Goal: Task Accomplishment & Management: Use online tool/utility

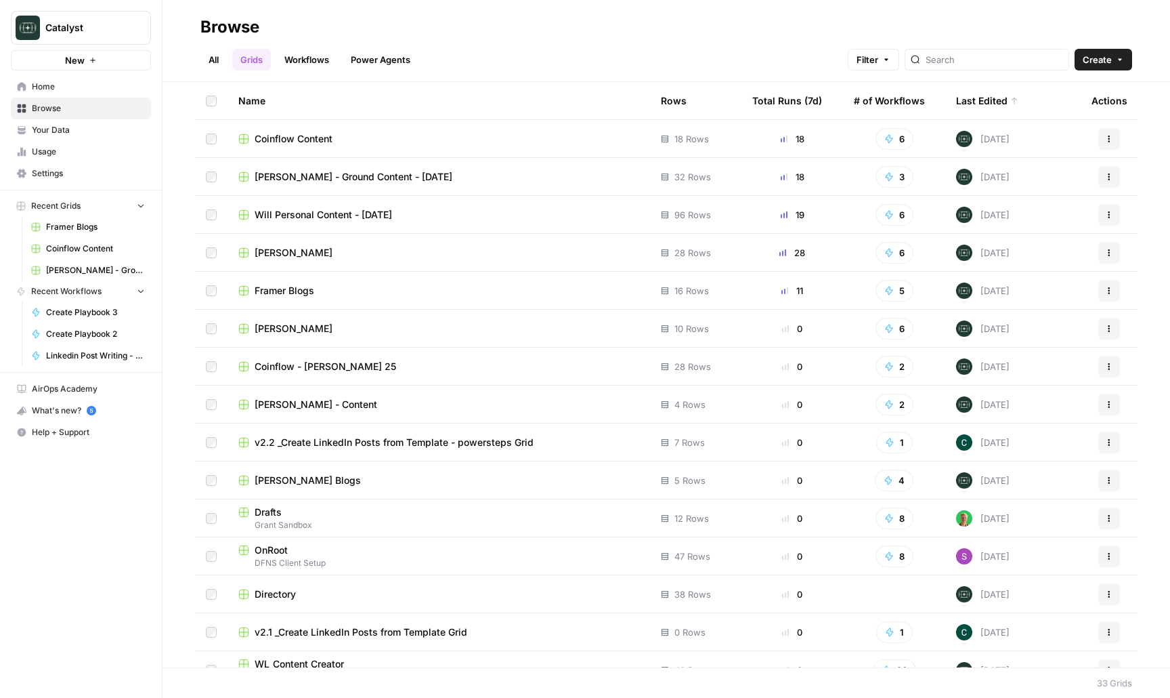
click at [286, 284] on span "Framer Blogs" at bounding box center [285, 291] width 60 height 14
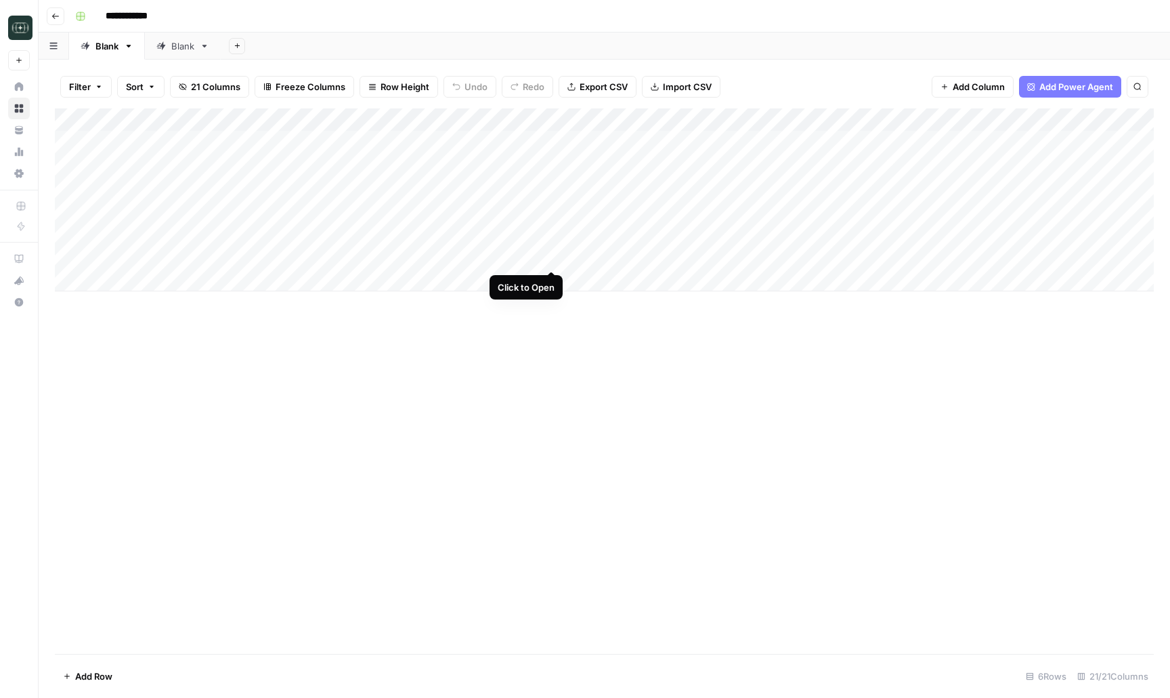
click at [549, 253] on div "Add Column" at bounding box center [604, 199] width 1099 height 183
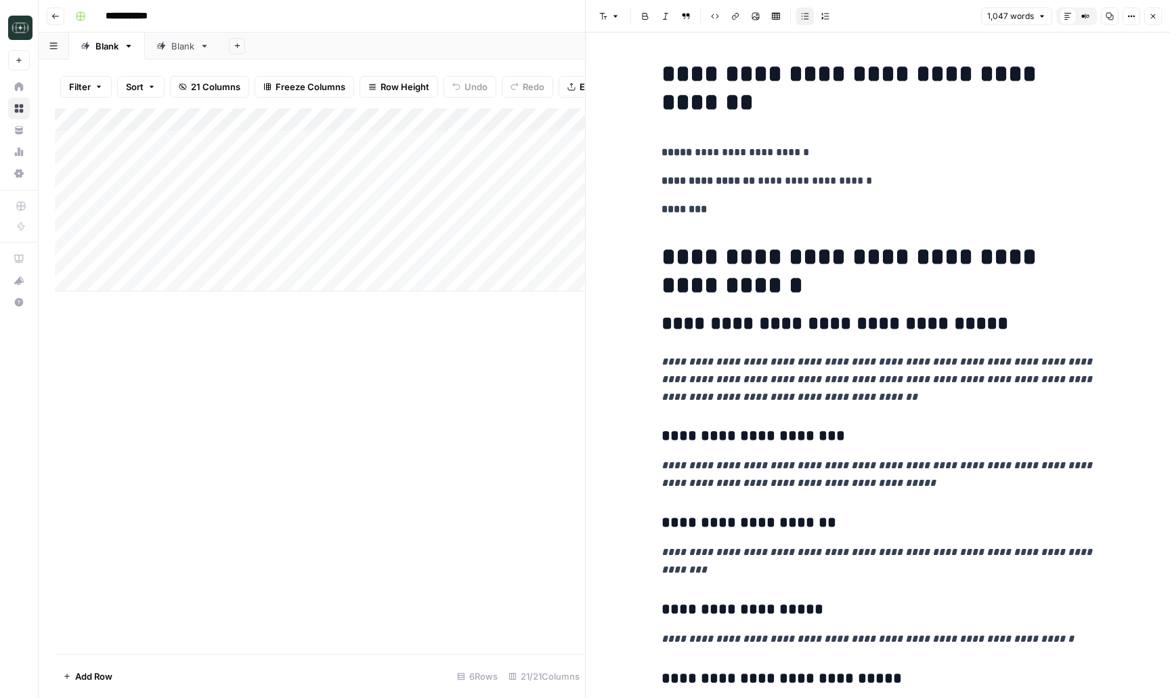
scroll to position [807, 0]
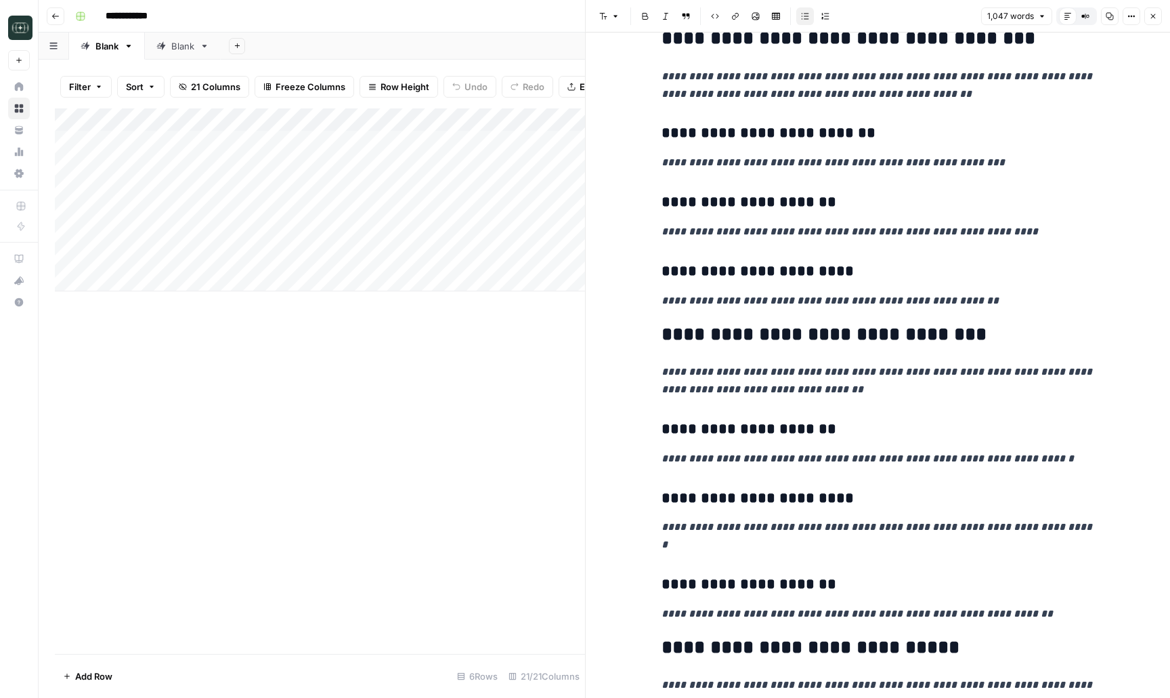
click at [1149, 7] on button "Close" at bounding box center [1154, 16] width 18 height 18
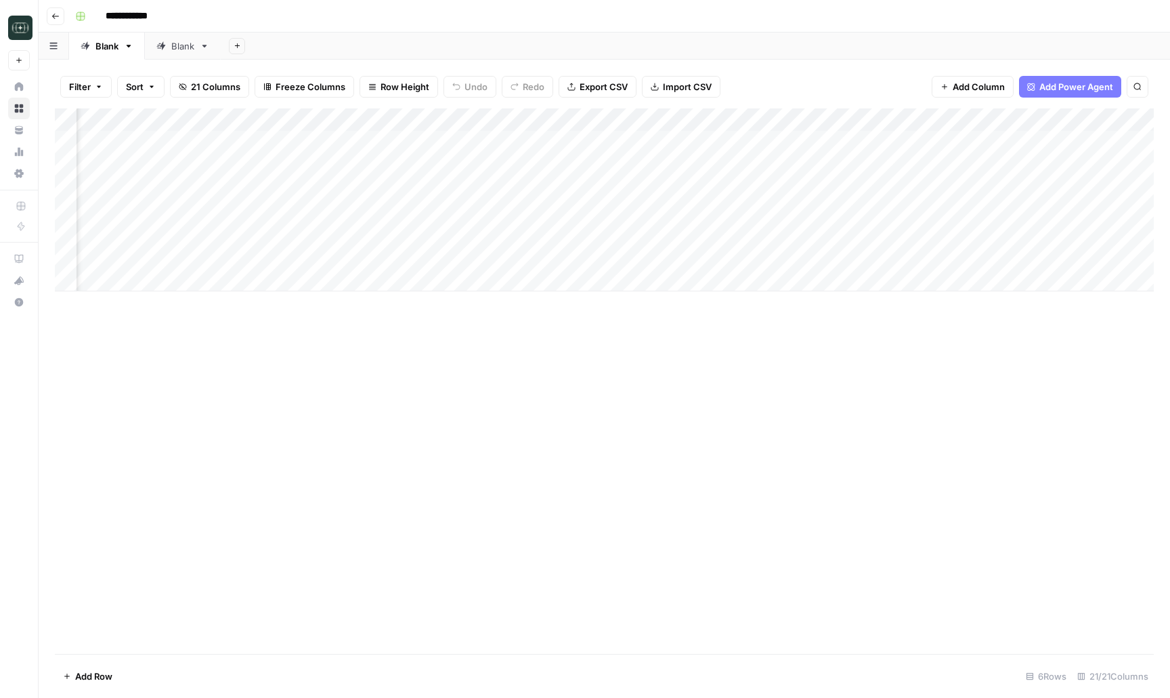
scroll to position [0, 947]
click at [822, 253] on div "Add Column" at bounding box center [604, 199] width 1099 height 183
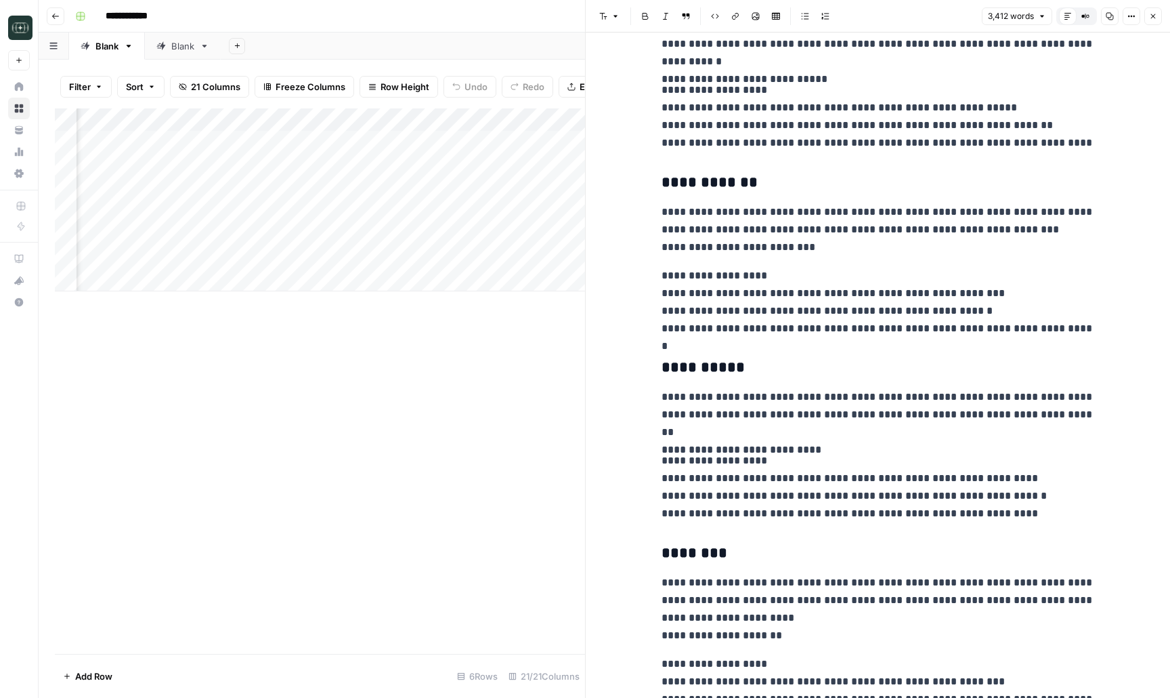
scroll to position [9575, 0]
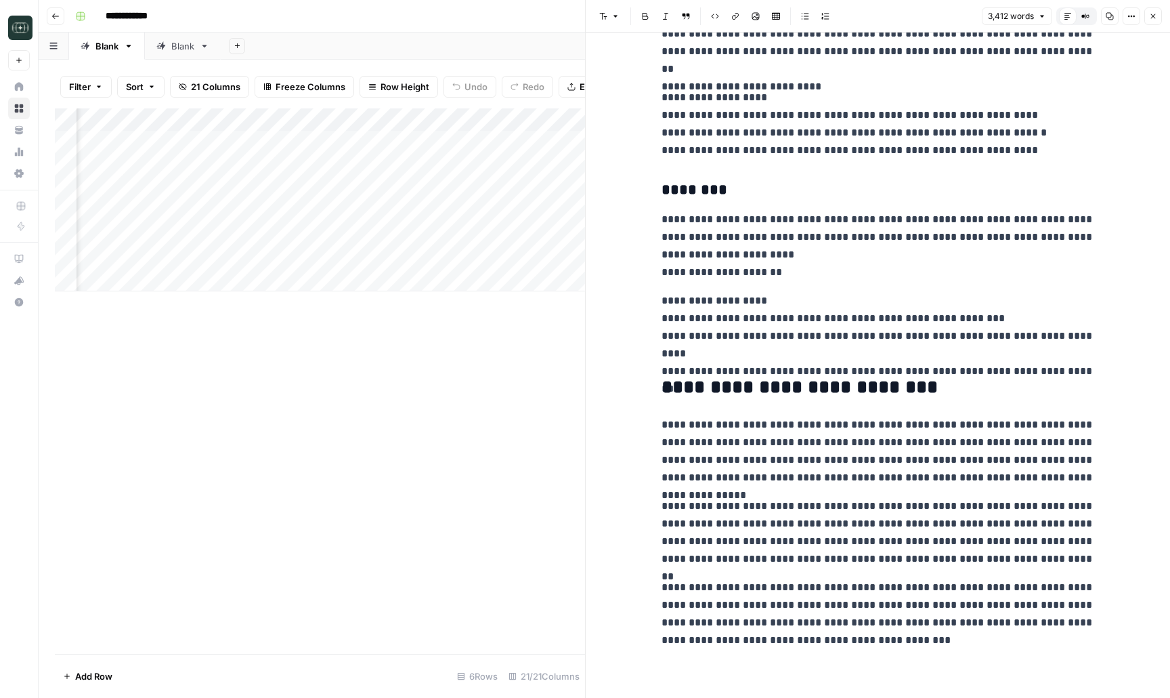
click at [1150, 16] on icon "button" at bounding box center [1153, 16] width 8 height 8
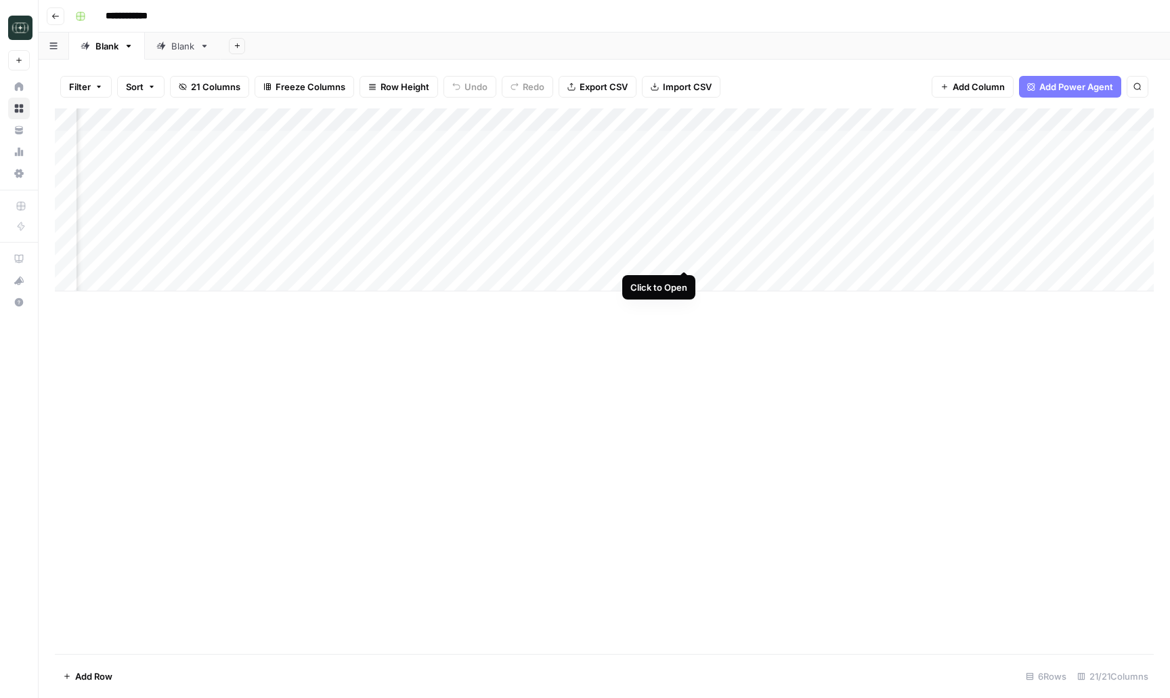
click at [688, 256] on div "Add Column" at bounding box center [604, 199] width 1099 height 183
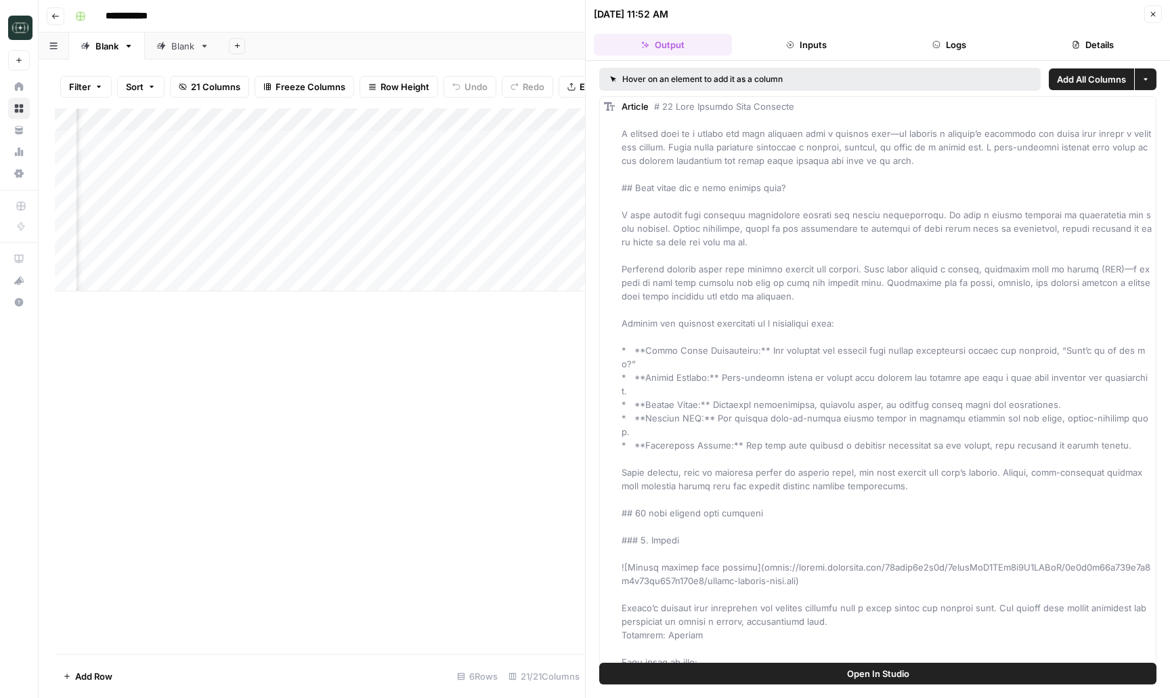
click at [826, 45] on button "Inputs" at bounding box center [807, 45] width 138 height 22
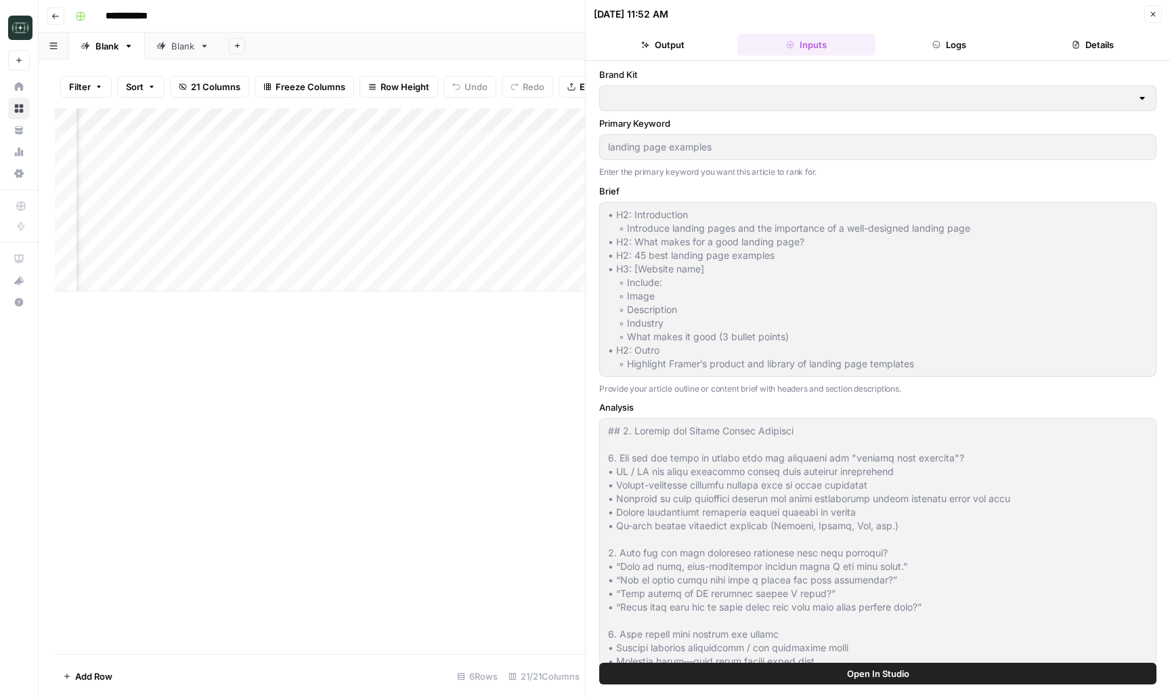
type input "Framer"
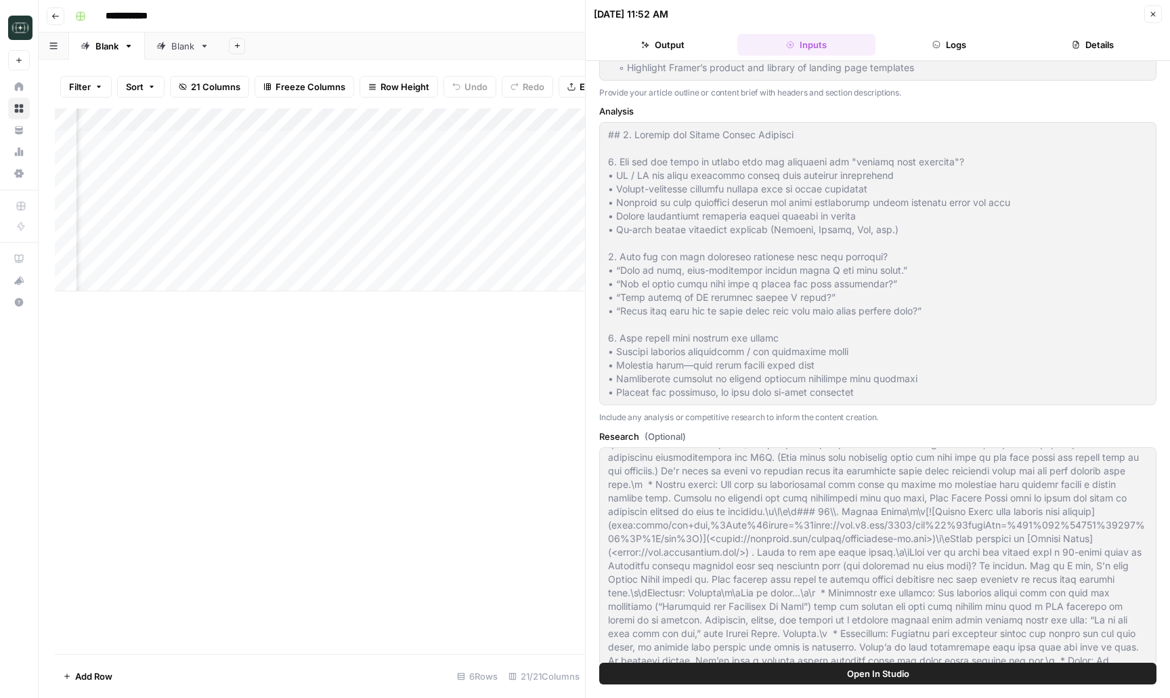
scroll to position [5175, 0]
